Goal: Information Seeking & Learning: Learn about a topic

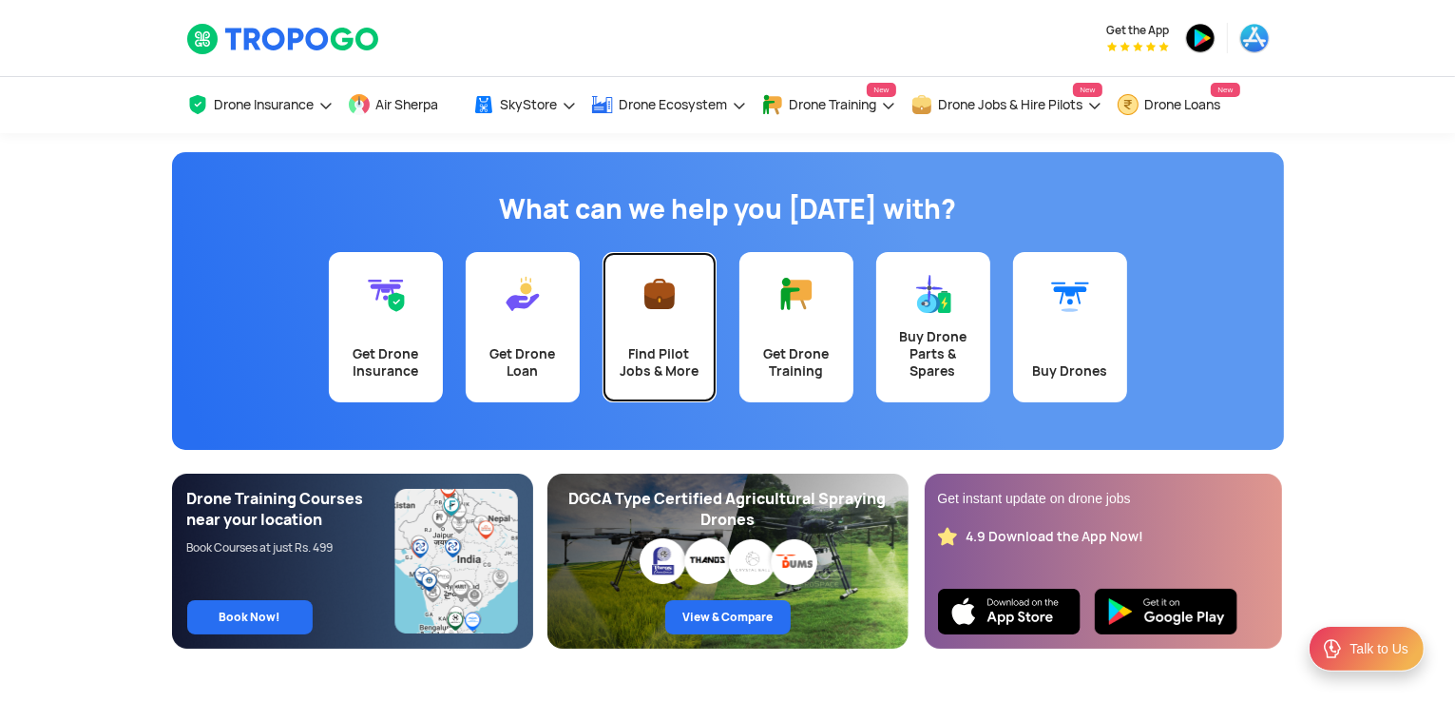
click at [691, 321] on link "Find Pilot Jobs & More" at bounding box center [660, 327] width 114 height 150
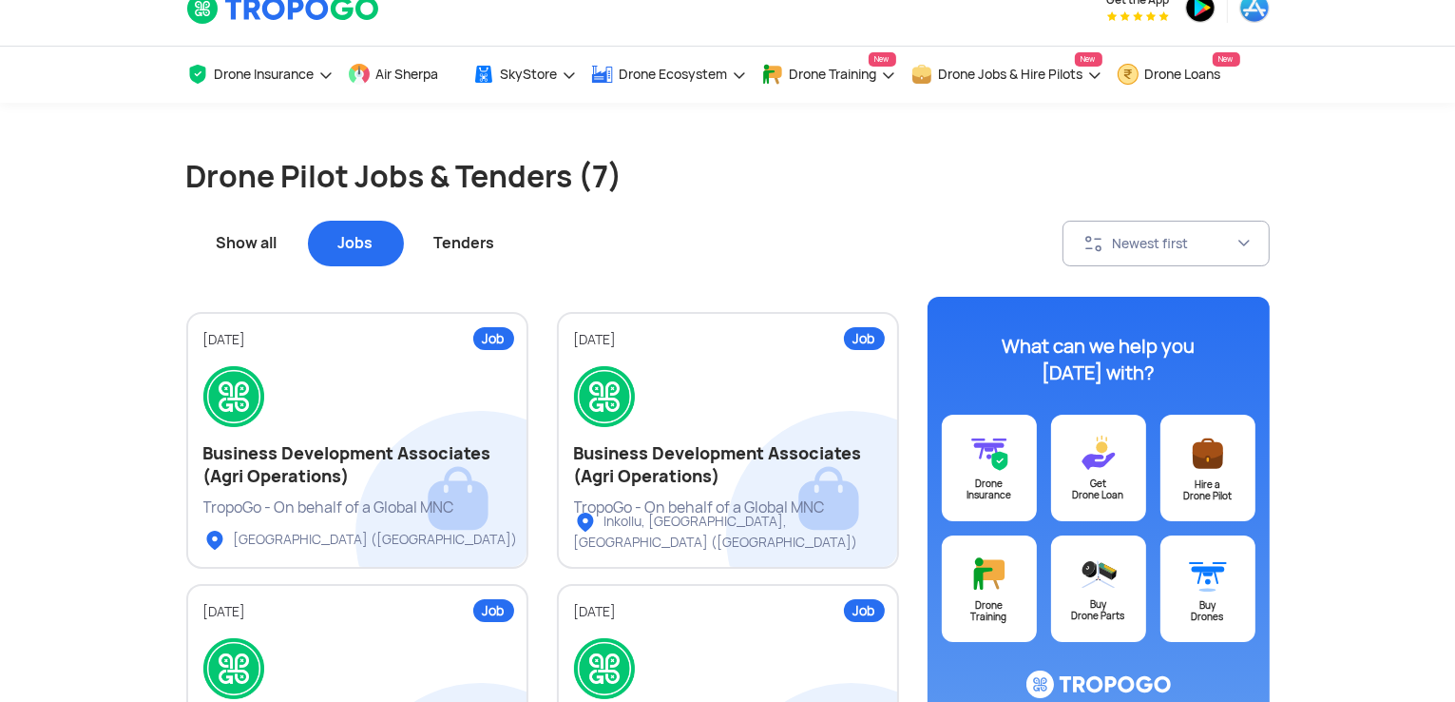
scroll to position [45, 0]
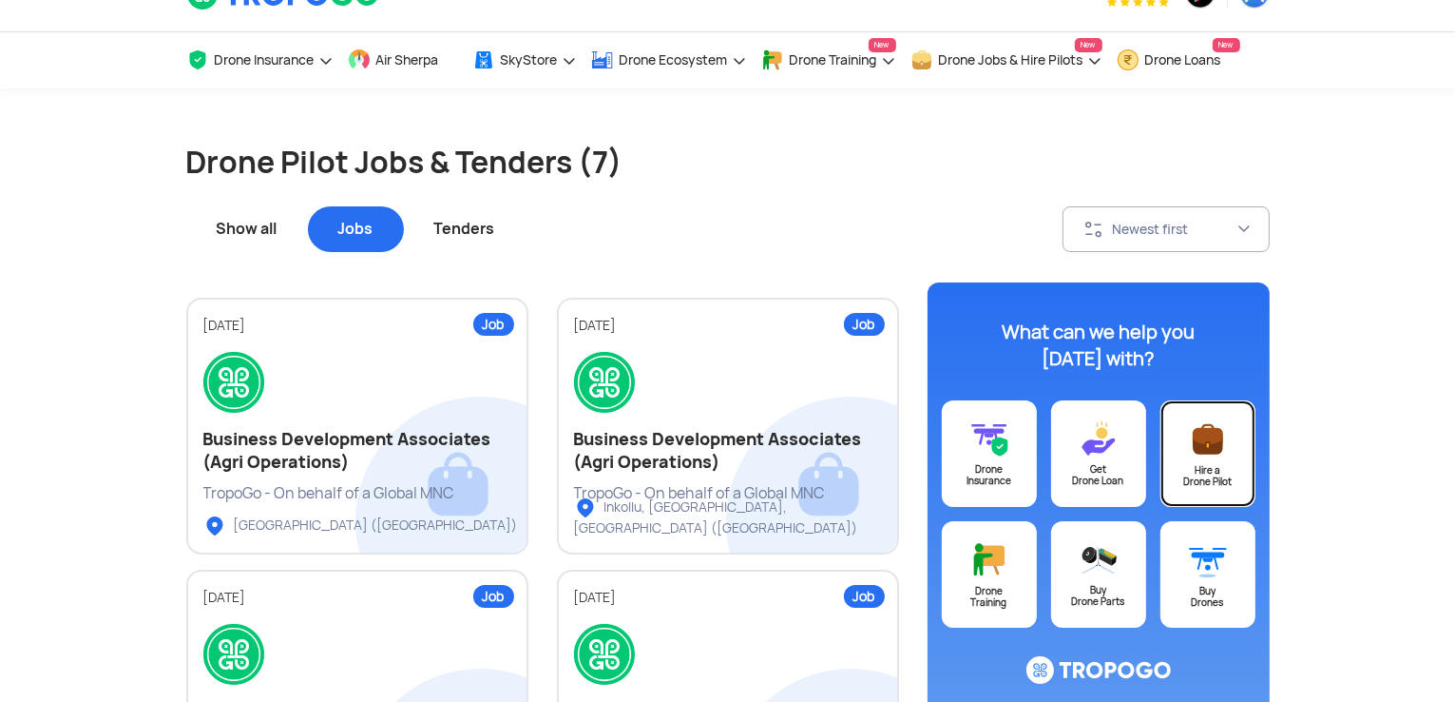
click at [1226, 462] on link "Hire a Drone Pilot" at bounding box center [1208, 453] width 95 height 106
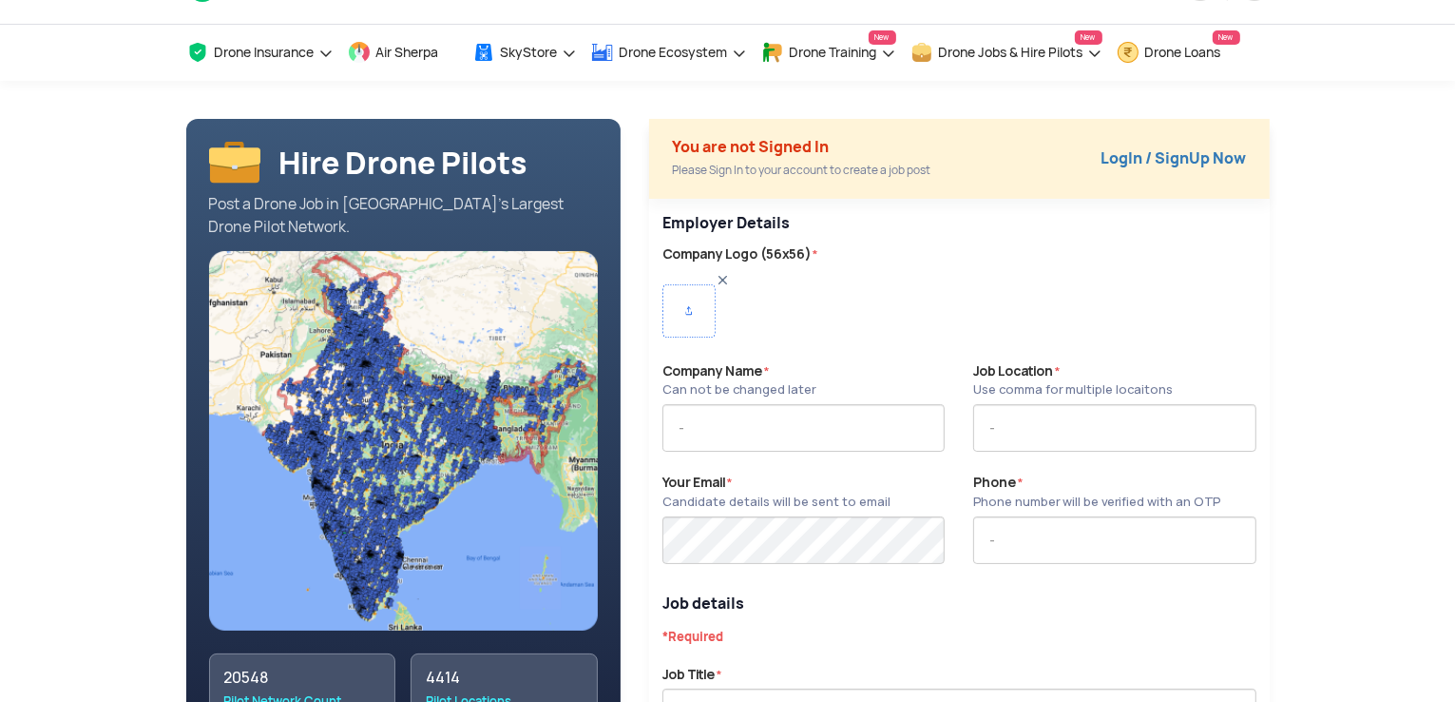
scroll to position [83, 0]
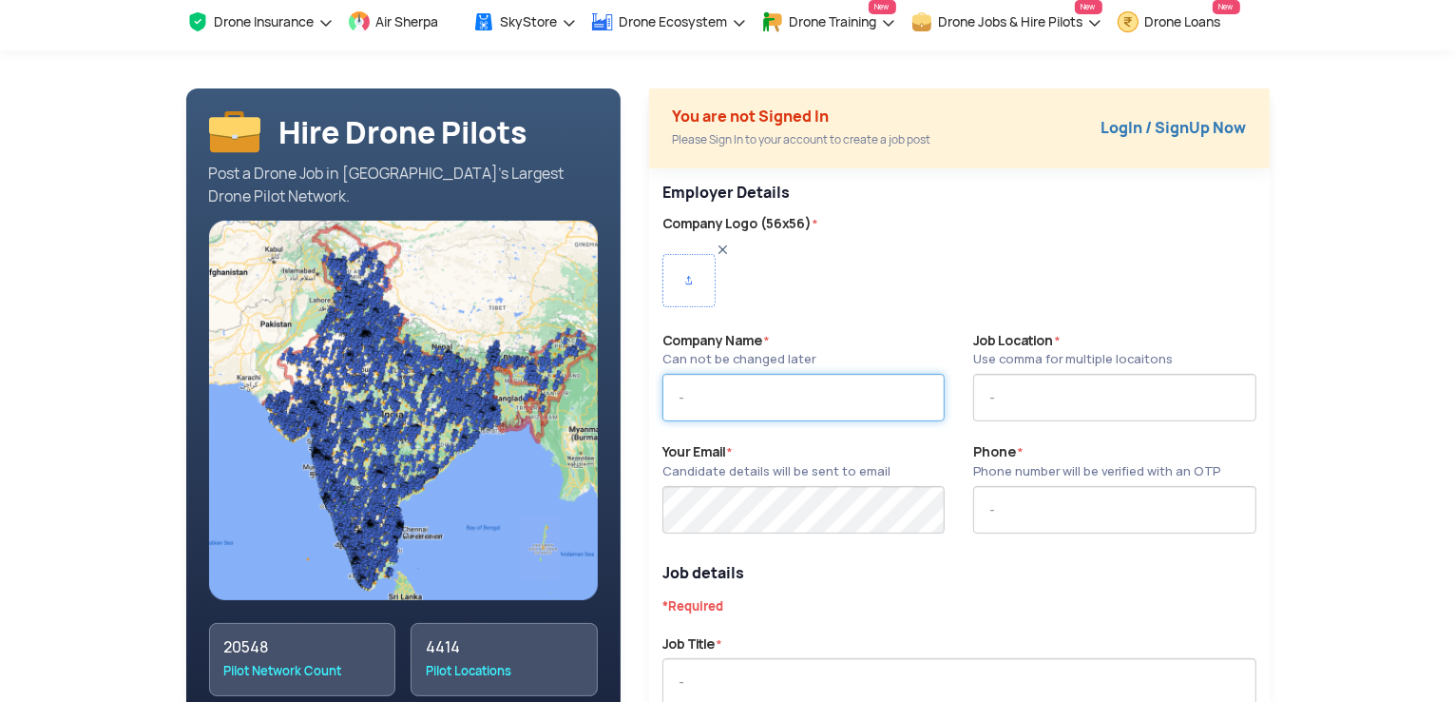
click at [766, 391] on input "text" at bounding box center [804, 398] width 282 height 48
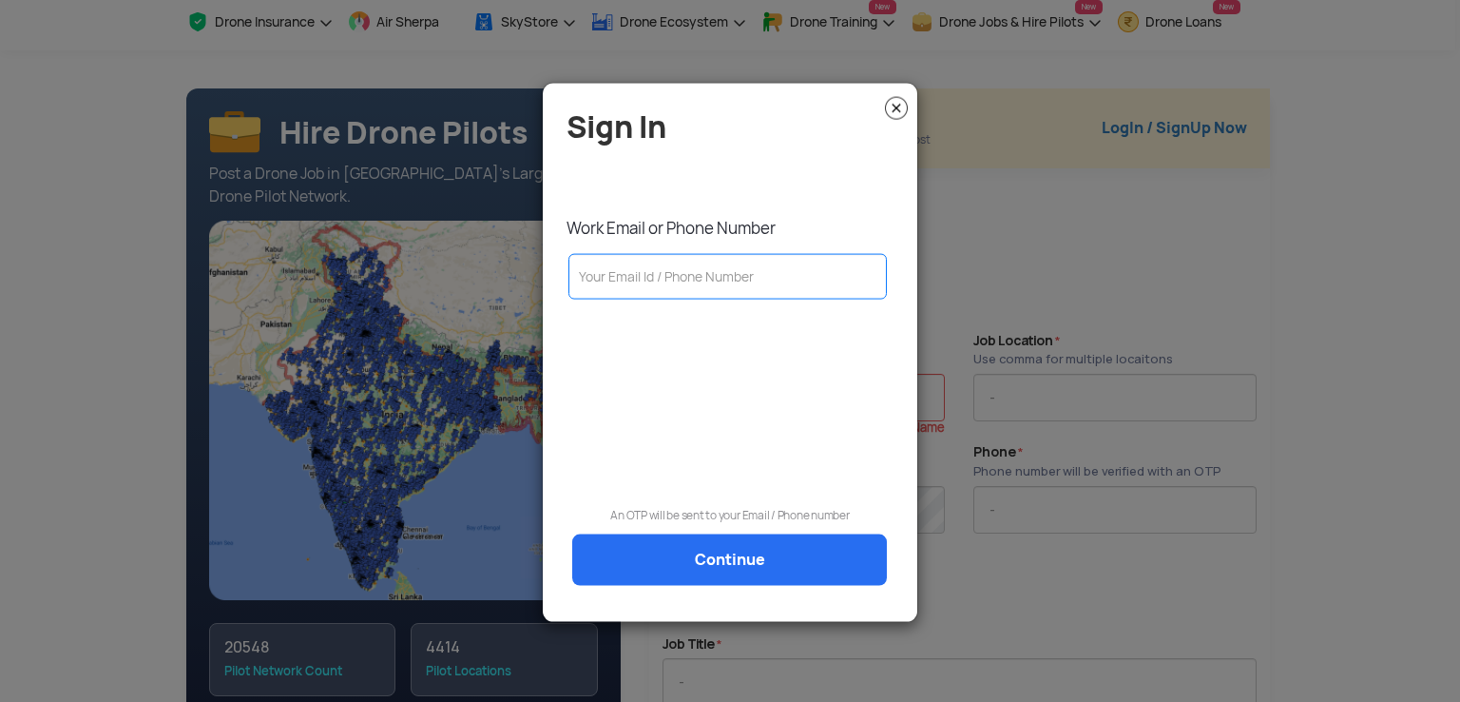
click at [891, 111] on img at bounding box center [896, 108] width 23 height 23
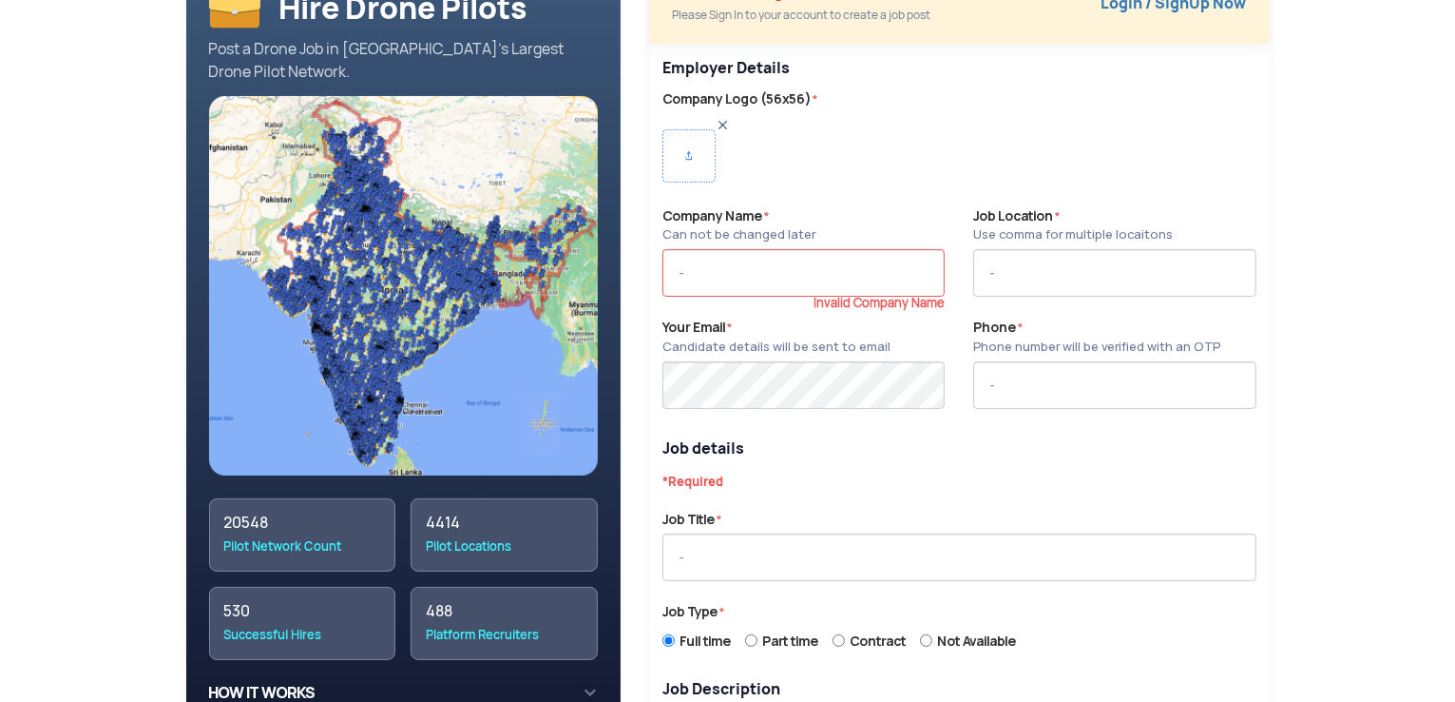
scroll to position [0, 0]
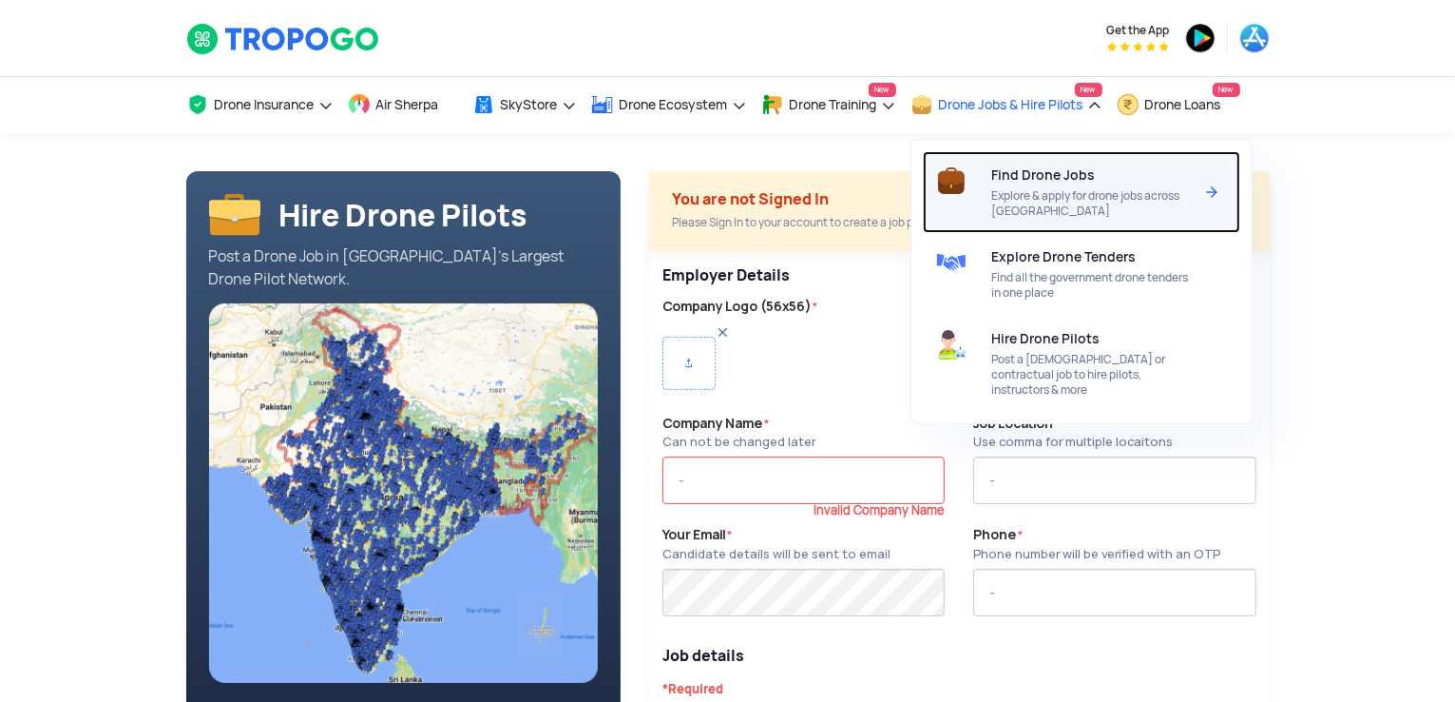
click at [1087, 193] on span "Explore & apply for drone jobs across [GEOGRAPHIC_DATA]" at bounding box center [1092, 203] width 201 height 30
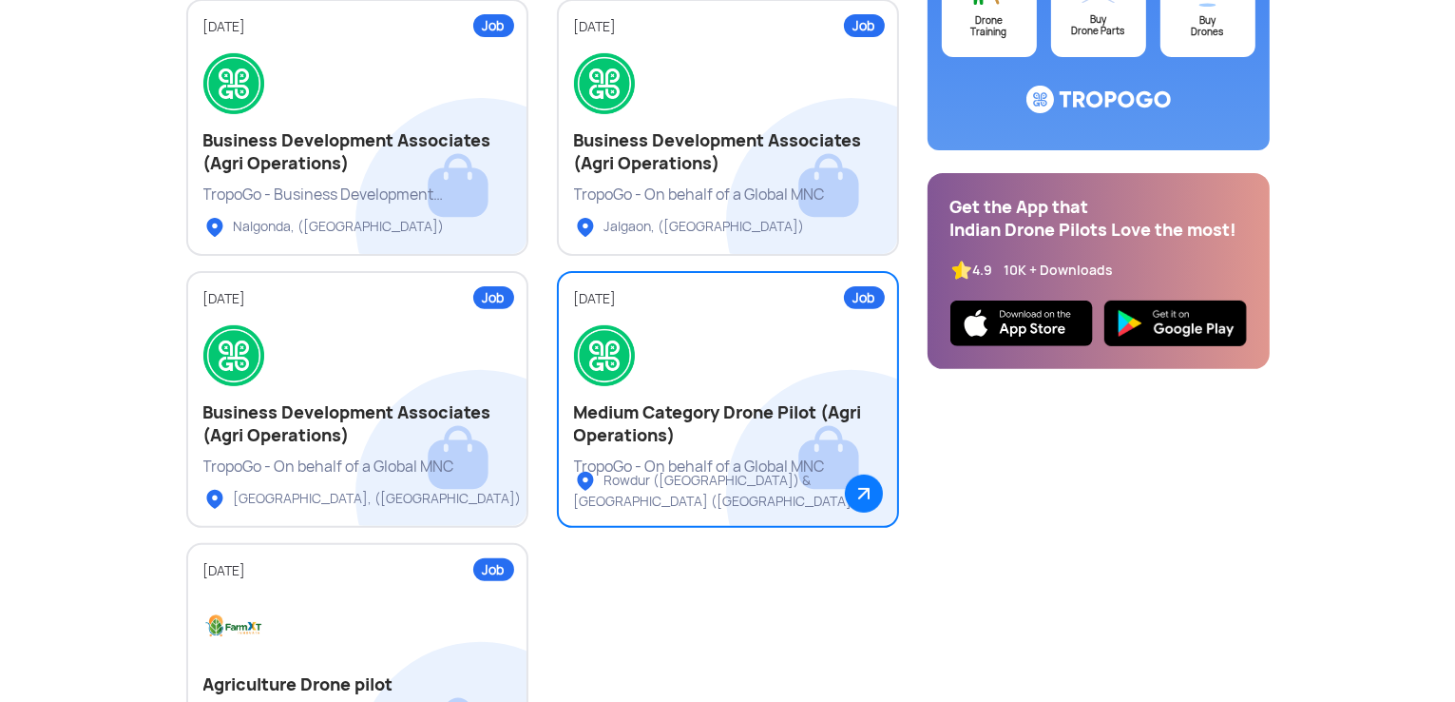
scroll to position [616, 0]
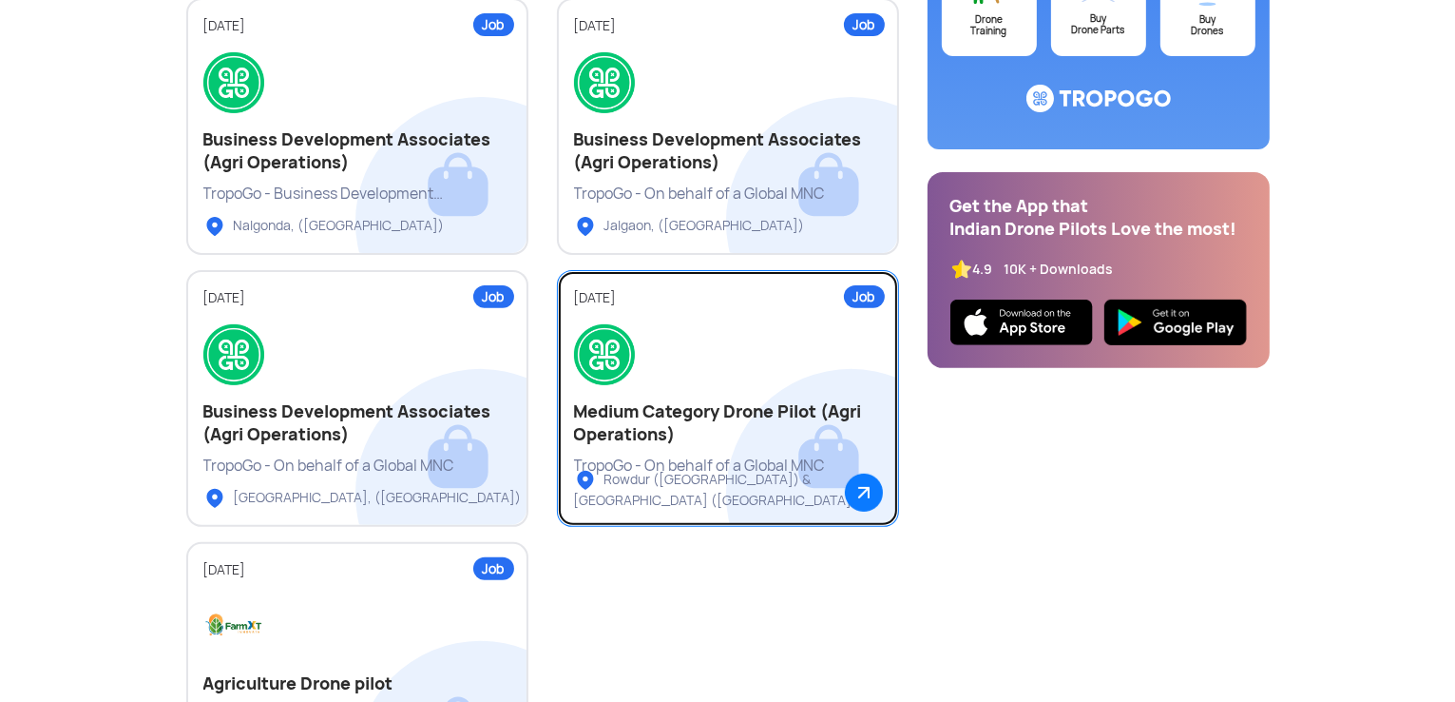
click at [703, 374] on div at bounding box center [728, 354] width 308 height 61
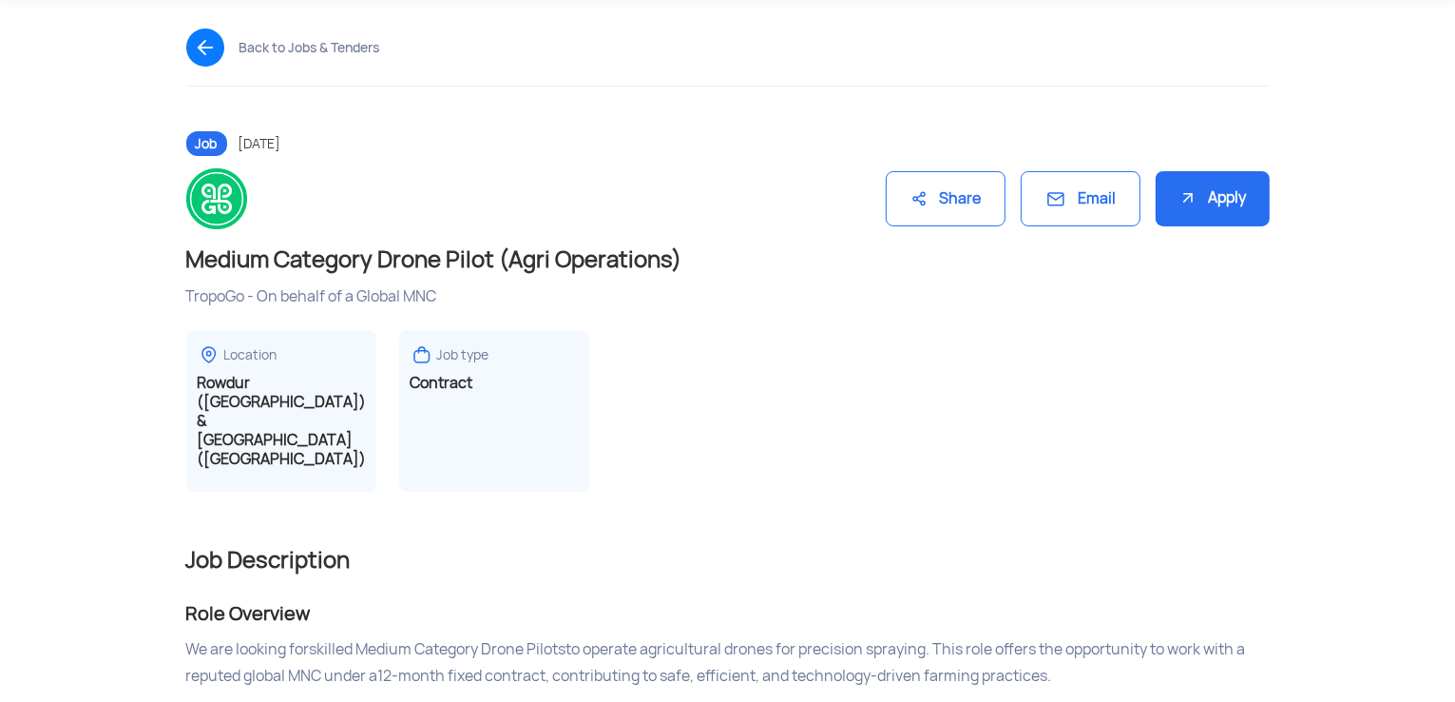
scroll to position [133, 0]
click at [461, 408] on div "Job type Contract" at bounding box center [494, 411] width 190 height 162
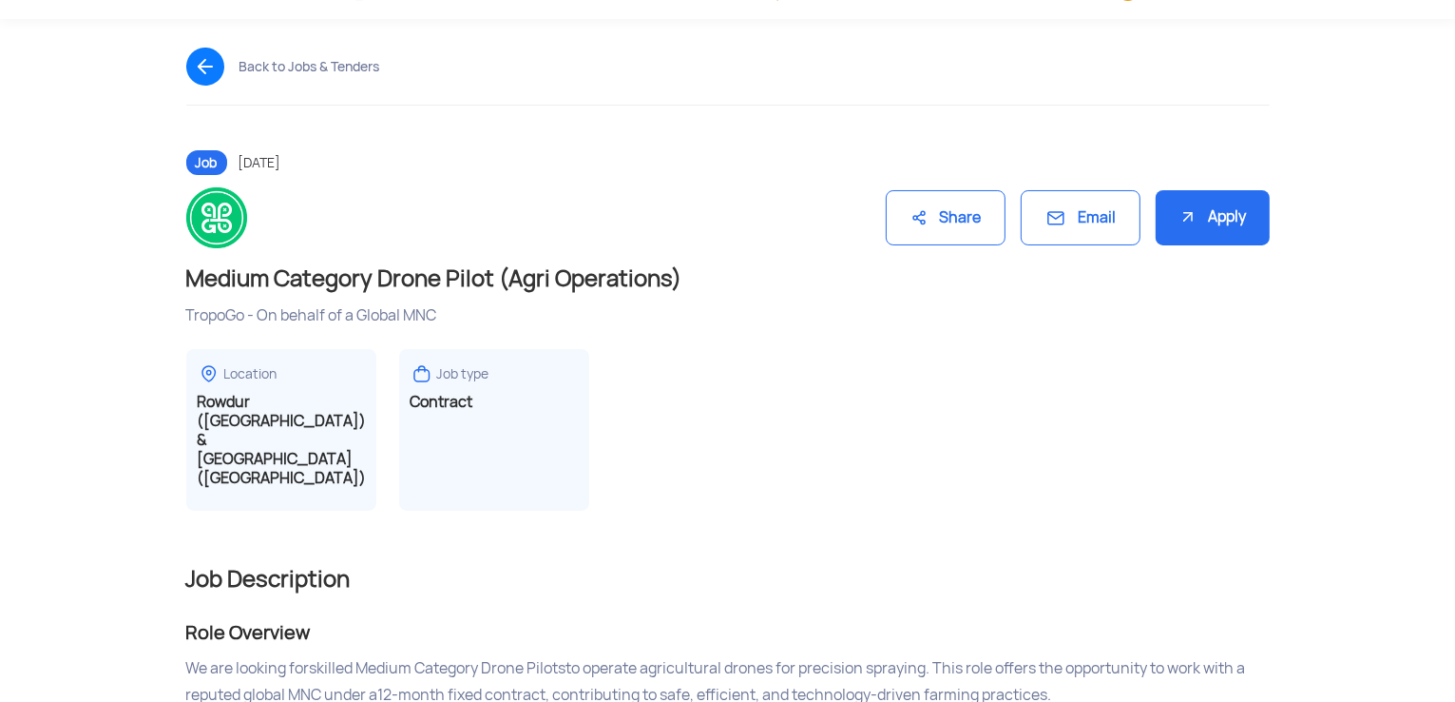
scroll to position [0, 0]
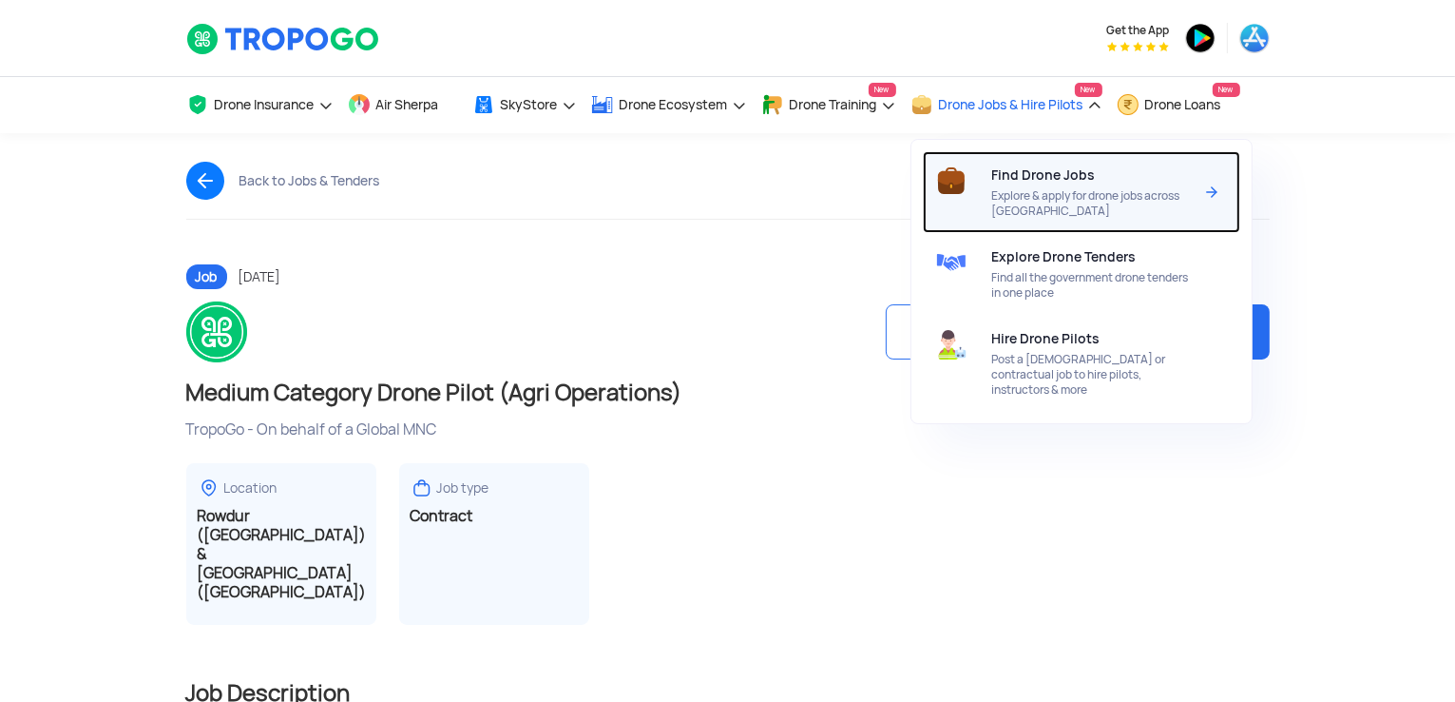
click at [1072, 183] on div "Find Drone Jobs Explore & apply for drone jobs across [GEOGRAPHIC_DATA]" at bounding box center [1096, 192] width 208 height 82
